Goal: Complete application form: Complete application form

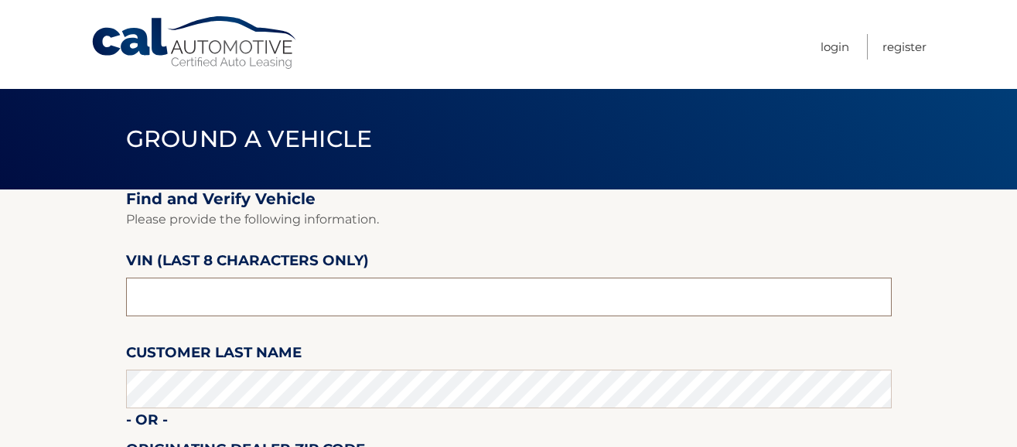
click at [213, 306] on input "text" at bounding box center [509, 297] width 766 height 39
type input "P8106410"
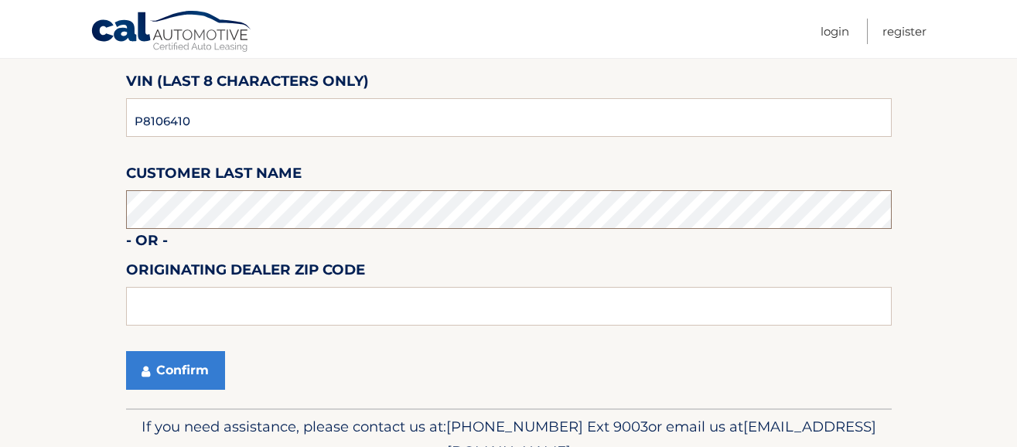
scroll to position [180, 0]
click at [159, 369] on button "Confirm" at bounding box center [175, 369] width 99 height 39
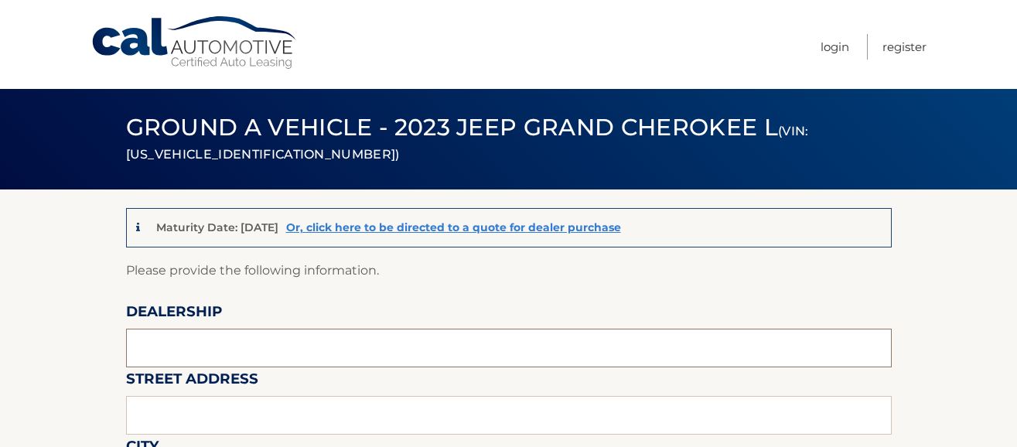
click at [207, 347] on input "text" at bounding box center [509, 348] width 766 height 39
type input "[GEOGRAPHIC_DATA]"
type input "[STREET_ADDRESS]"
type input "[GEOGRAPHIC_DATA]"
type input "FL"
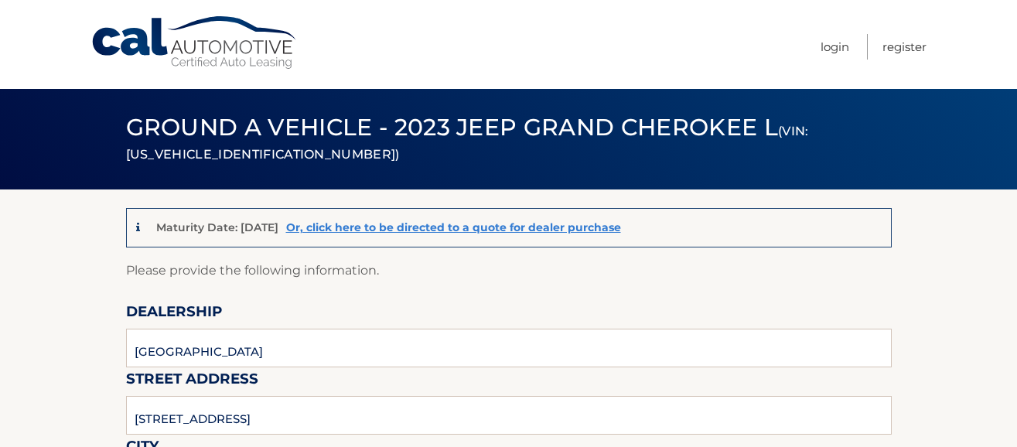
type input "33014-6123"
type input "[PERSON_NAME]"
type input "3054554922"
type input "FABIO.MOREIRA@MIAMILAKESAUTOMALL.COM"
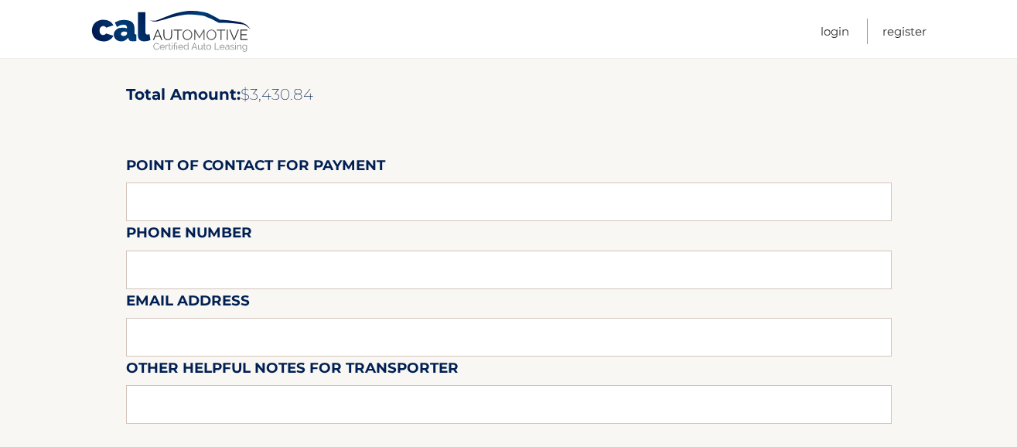
scroll to position [1315, 0]
click at [283, 207] on input "text" at bounding box center [509, 202] width 766 height 39
type input "LILIANA MARTINEZ"
click at [220, 268] on div "Email Address" at bounding box center [509, 255] width 766 height 67
click at [174, 270] on div "Email Address" at bounding box center [509, 255] width 766 height 67
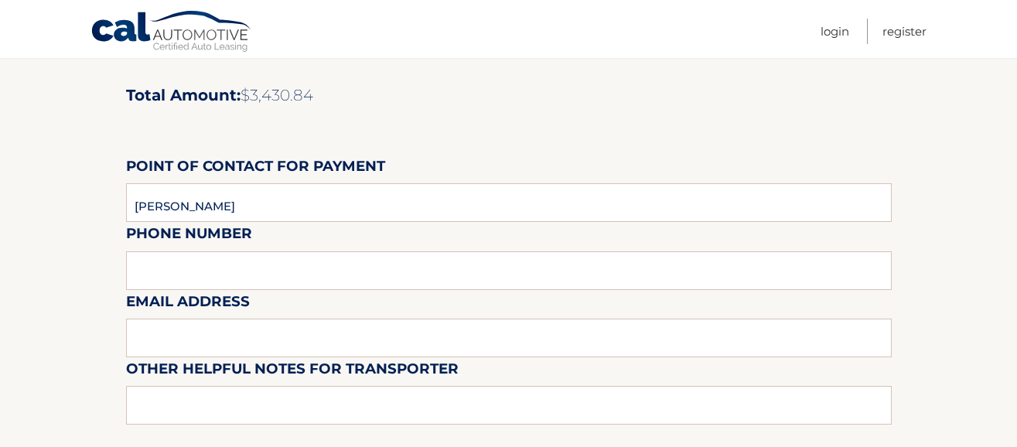
click at [162, 262] on div "Email Address" at bounding box center [509, 255] width 766 height 67
click at [161, 262] on div "Email Address" at bounding box center [509, 255] width 766 height 67
click at [162, 264] on div "Email Address" at bounding box center [509, 255] width 766 height 67
drag, startPoint x: 166, startPoint y: 254, endPoint x: 174, endPoint y: 253, distance: 8.6
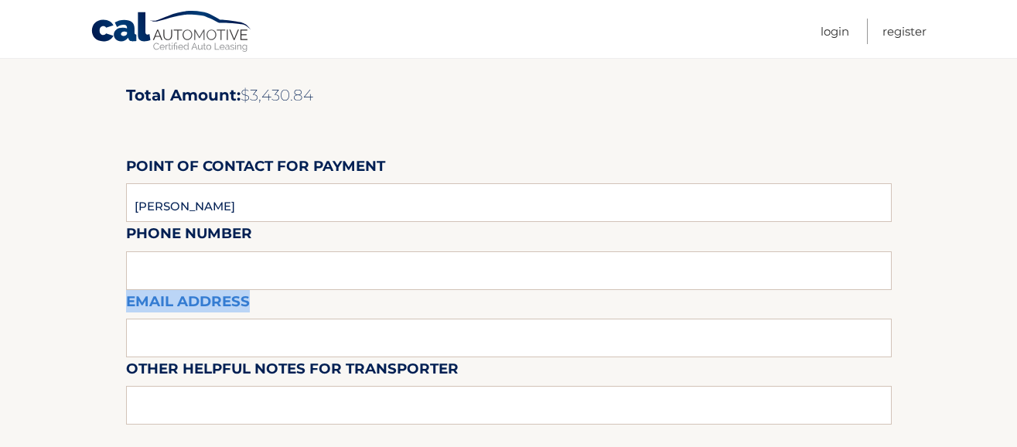
click at [168, 254] on div "Email Address" at bounding box center [509, 255] width 766 height 67
click at [353, 257] on div "Email Address" at bounding box center [509, 255] width 766 height 67
click at [316, 200] on input "LILIANA MARTINEZ" at bounding box center [509, 202] width 766 height 39
click at [265, 340] on input "text" at bounding box center [509, 338] width 766 height 39
click at [196, 332] on input "text" at bounding box center [509, 338] width 766 height 39
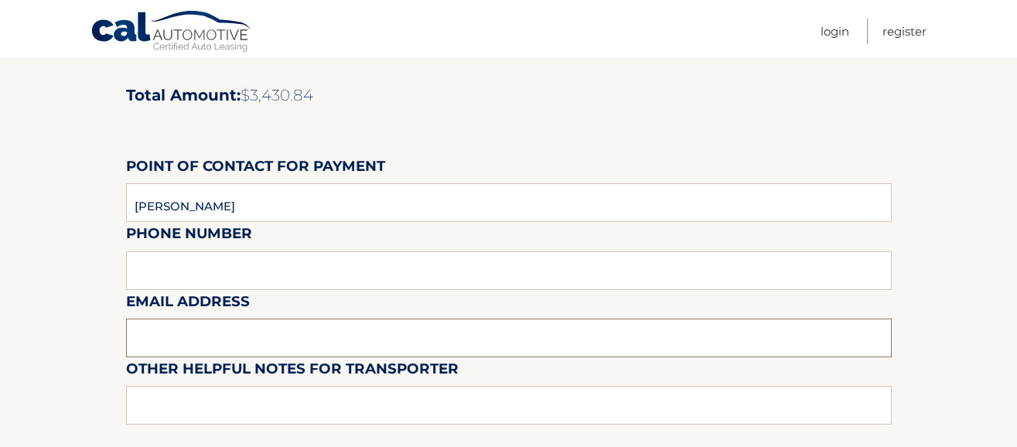
paste input "liliana.martinez@miamilakesautomall.com"
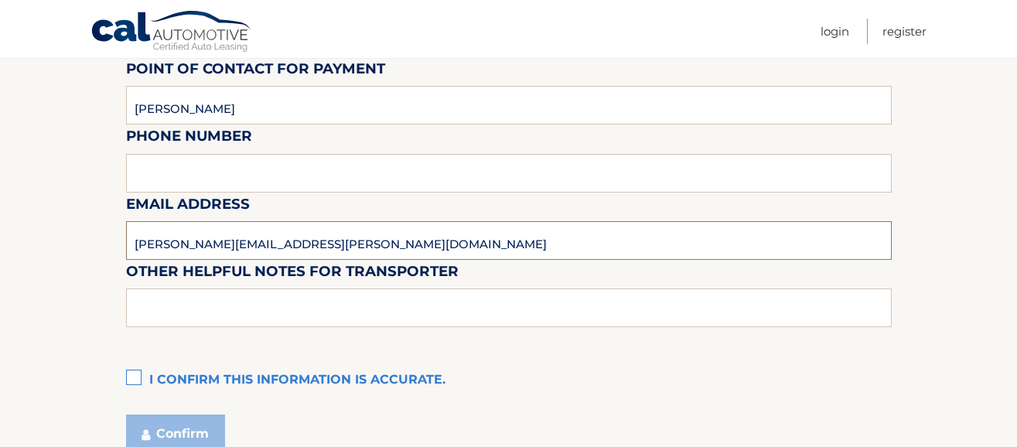
scroll to position [1418, 0]
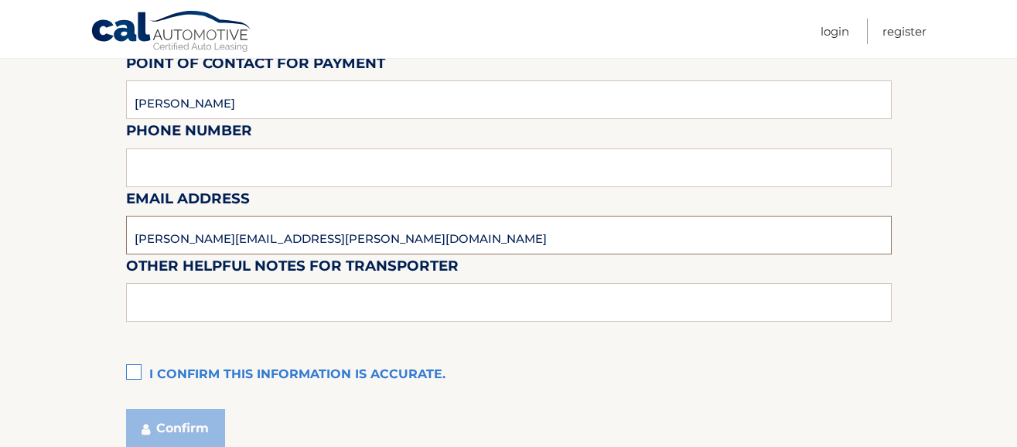
type input "liliana.martinez@miamilakesautomall.com"
click at [188, 307] on input "text" at bounding box center [509, 302] width 766 height 39
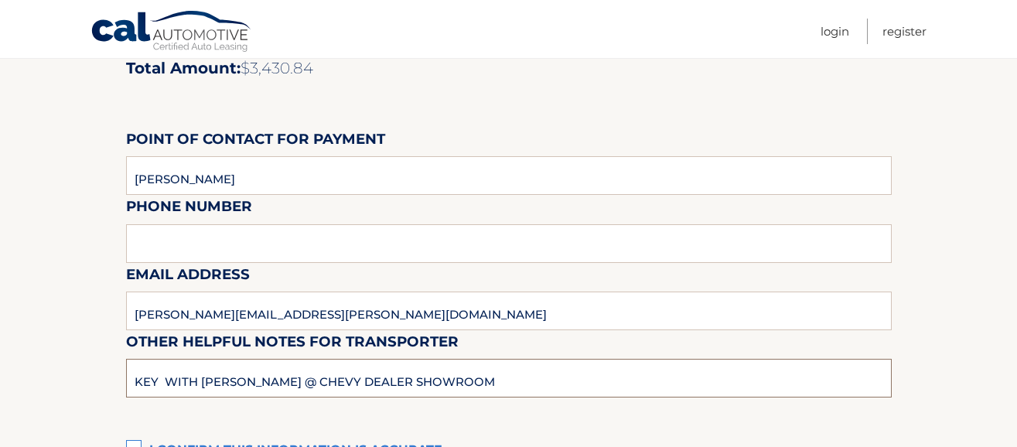
scroll to position [1340, 0]
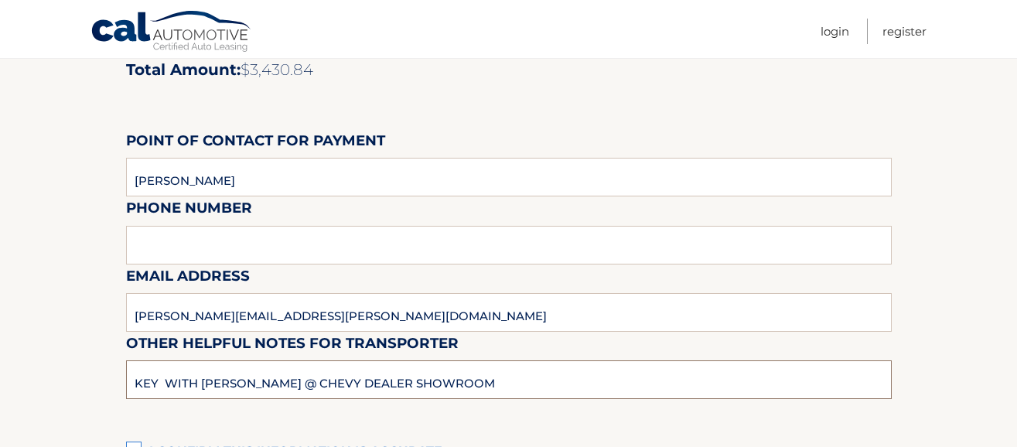
type input "KEY WITH FABIO @ CHEVY DEALER SHOWROOM"
click at [294, 183] on input "LILIANA MARTINEZ" at bounding box center [509, 177] width 766 height 39
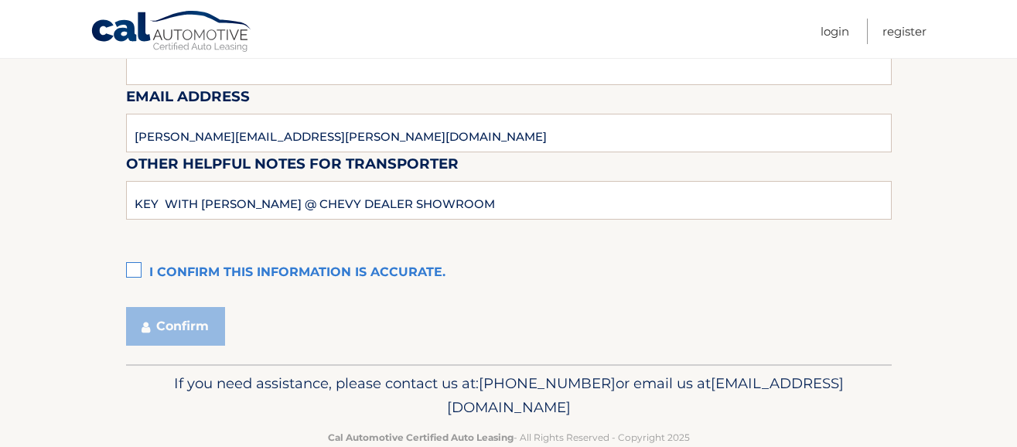
scroll to position [1521, 0]
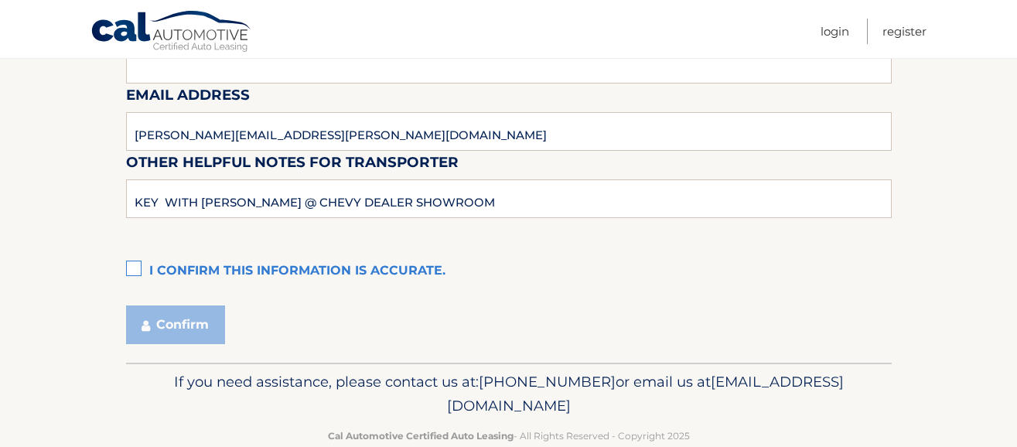
click at [131, 265] on label "I confirm this information is accurate." at bounding box center [509, 271] width 766 height 31
click at [0, 0] on input "I confirm this information is accurate." at bounding box center [0, 0] width 0 height 0
click at [174, 316] on button "Confirm" at bounding box center [175, 325] width 99 height 39
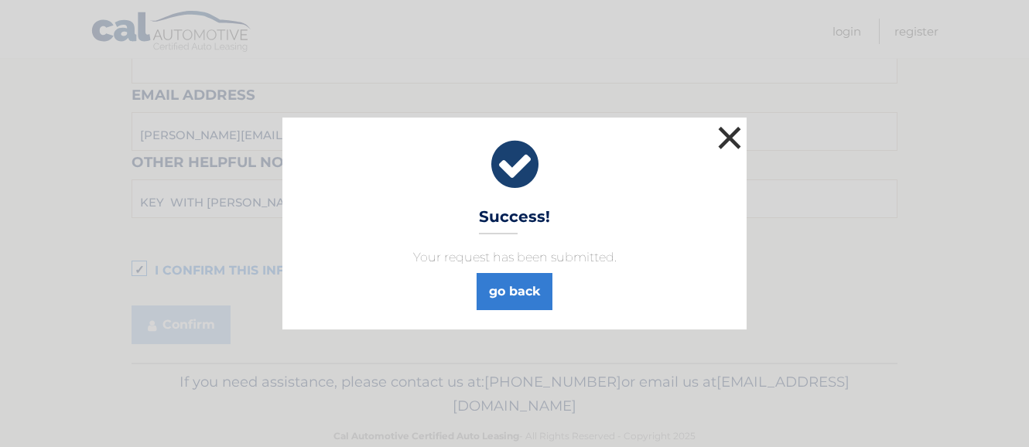
click at [728, 132] on button "×" at bounding box center [729, 137] width 31 height 31
